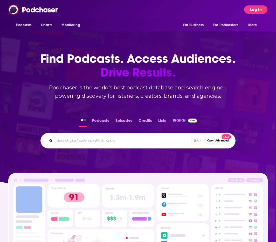
click at [257, 9] on button "Log In" at bounding box center [255, 9] width 23 height 8
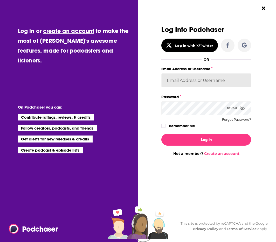
click at [201, 80] on input "Email Address or Username" at bounding box center [206, 80] width 90 height 14
type input "[PERSON_NAME][EMAIL_ADDRESS][DOMAIN_NAME]"
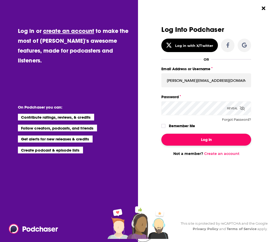
click at [200, 137] on button "Log In" at bounding box center [206, 140] width 90 height 12
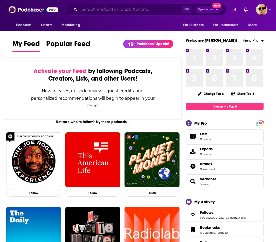
click at [117, 7] on input "Search podcasts, credits, & more..." at bounding box center [130, 9] width 102 height 8
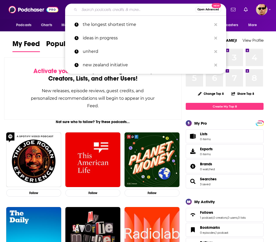
paste input "The Winers"
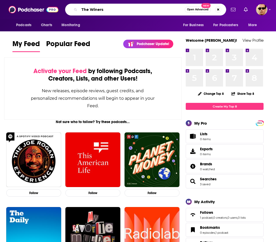
type input "The Winers"
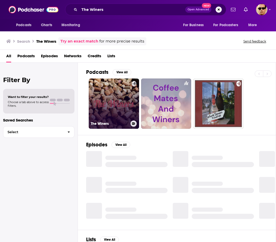
click at [122, 101] on link "The Winers" at bounding box center [114, 104] width 50 height 50
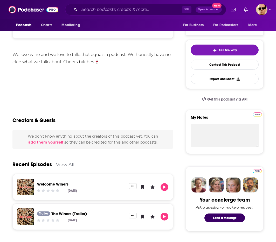
scroll to position [100, 0]
